Goal: Connect with others: Connect with others

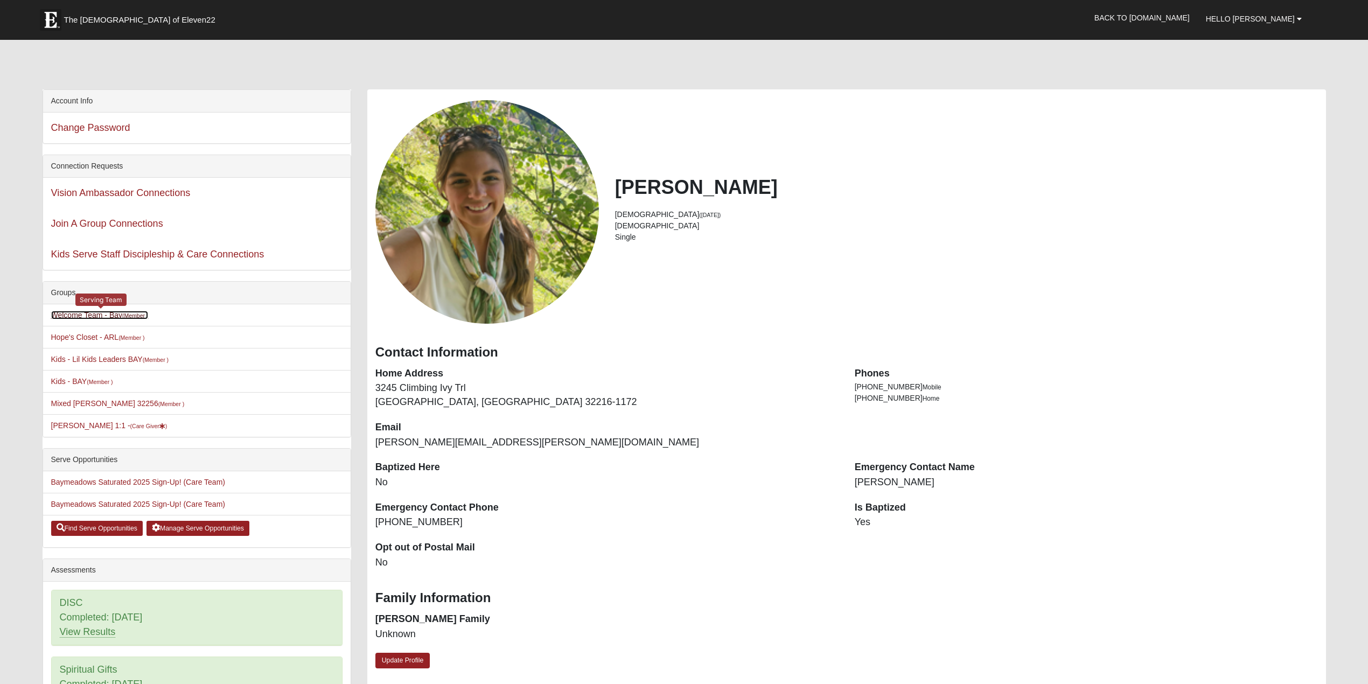
click at [74, 314] on link "Welcome Team - Bay (Member )" at bounding box center [99, 315] width 97 height 9
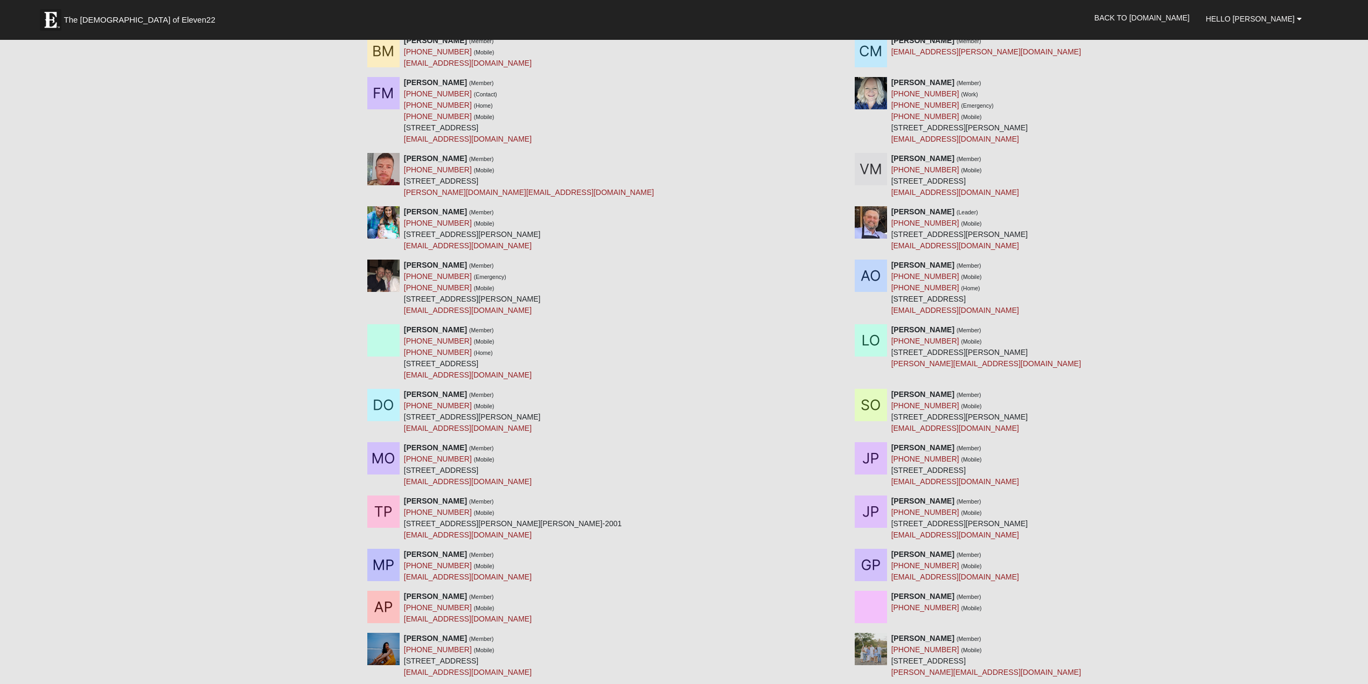
scroll to position [2822, 0]
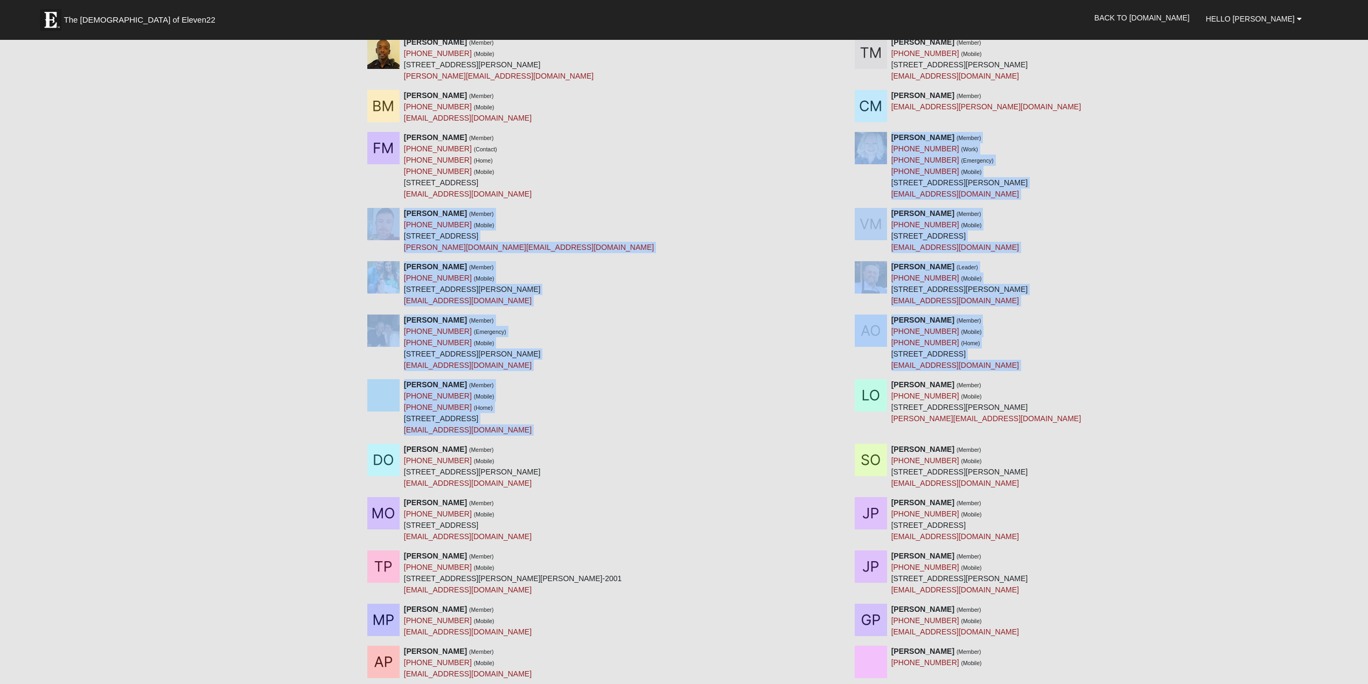
drag, startPoint x: 1368, startPoint y: 408, endPoint x: 1394, endPoint y: 196, distance: 213.2
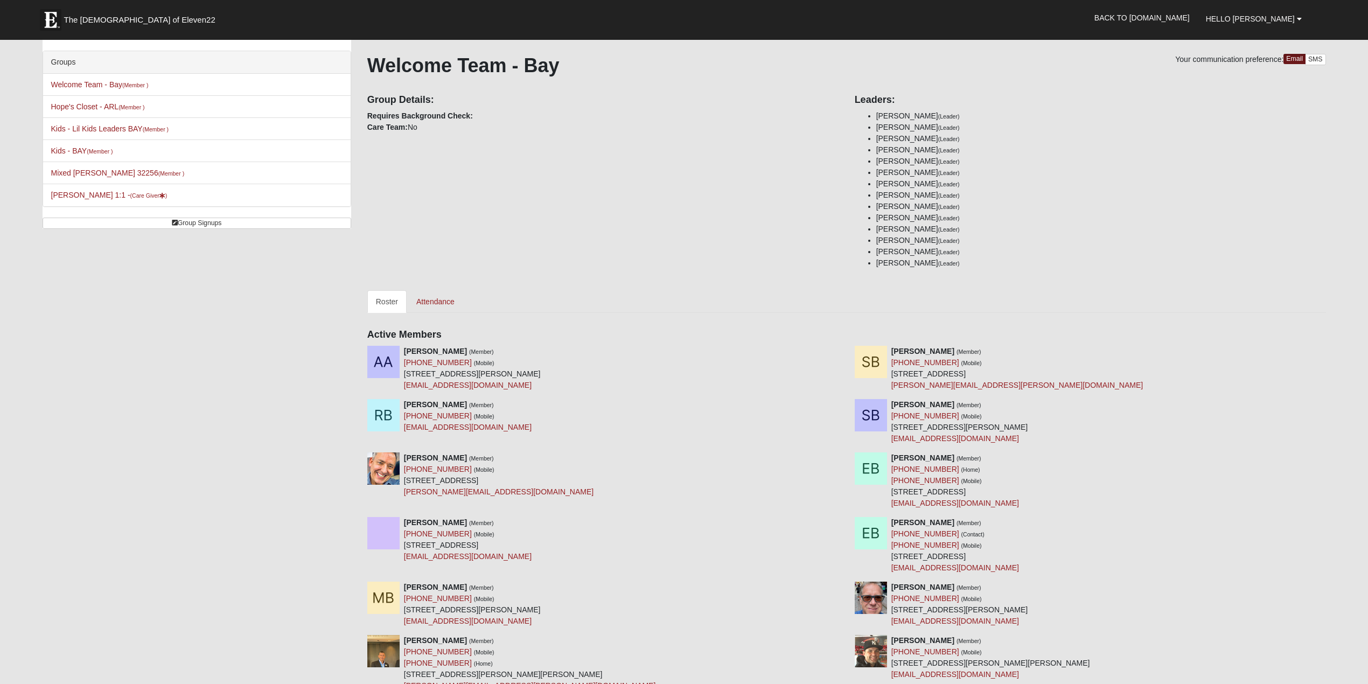
scroll to position [0, 0]
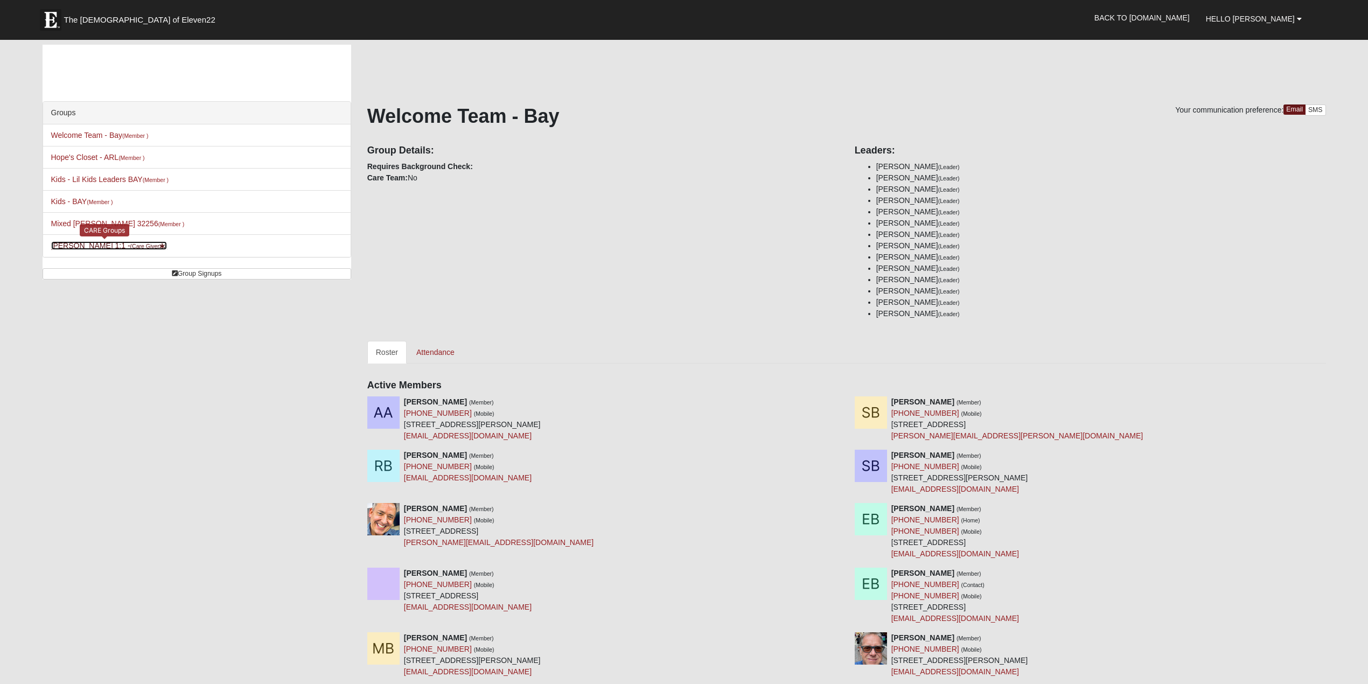
drag, startPoint x: 85, startPoint y: 248, endPoint x: 93, endPoint y: 247, distance: 7.6
click at [86, 248] on link "[PERSON_NAME] 1:1 - (Care Giver )" at bounding box center [109, 245] width 116 height 9
